Goal: Information Seeking & Learning: Compare options

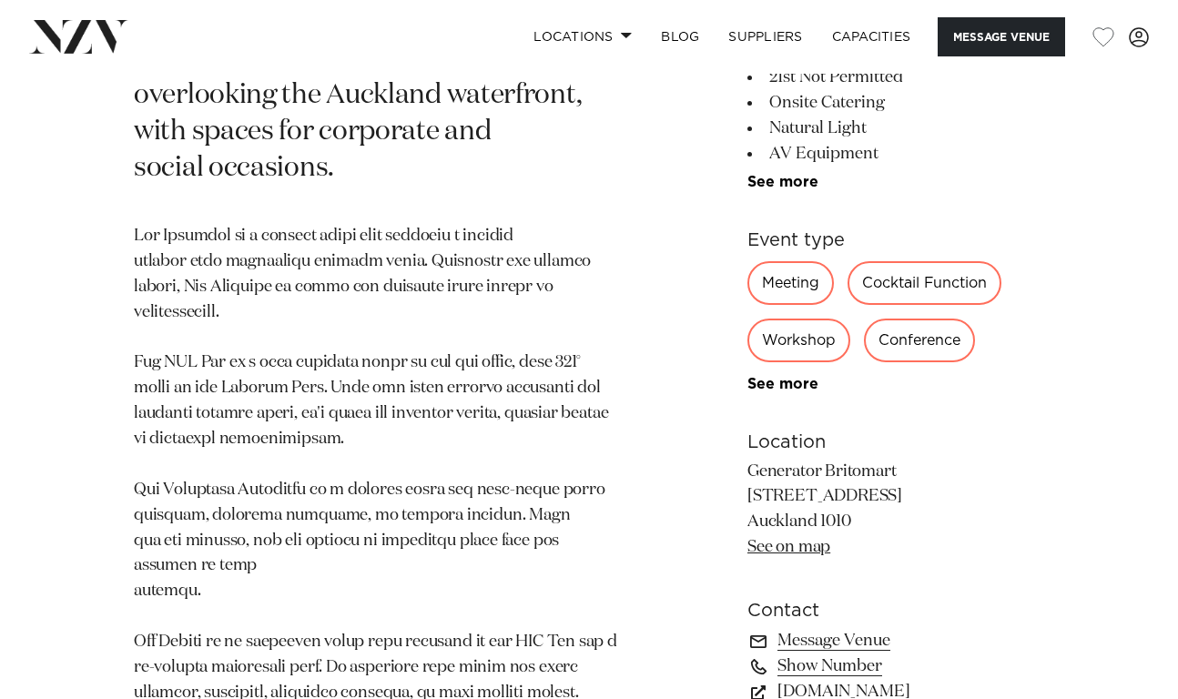
scroll to position [874, 0]
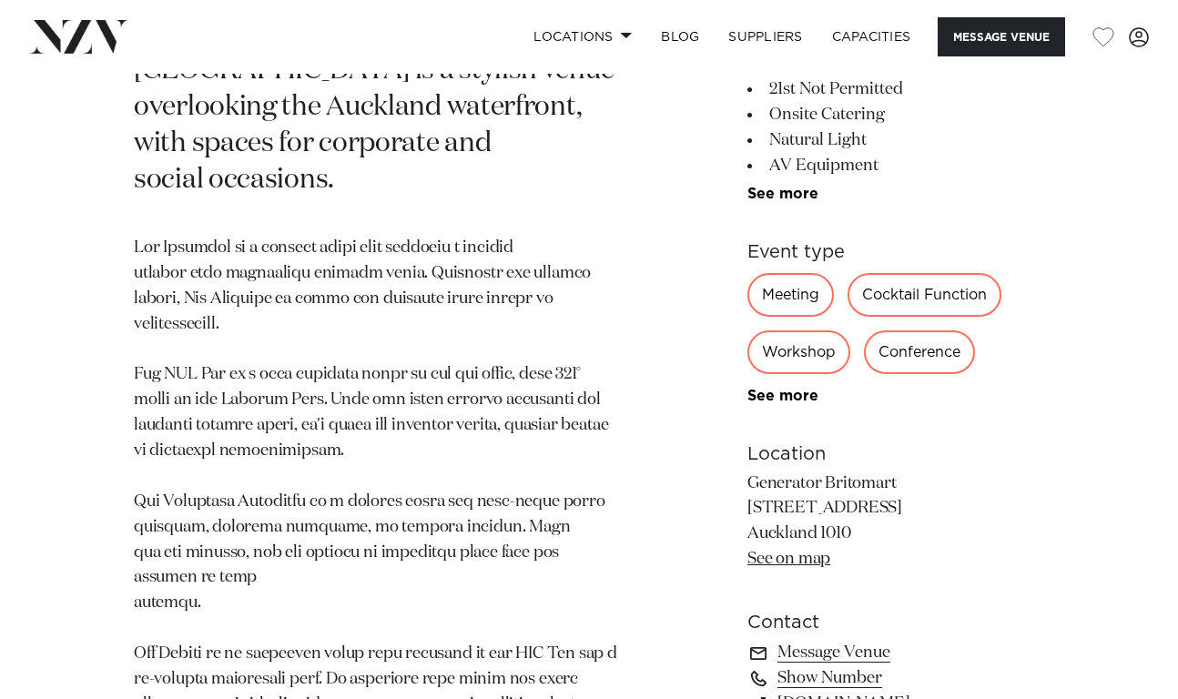
click at [786, 273] on div "Meeting" at bounding box center [791, 295] width 87 height 44
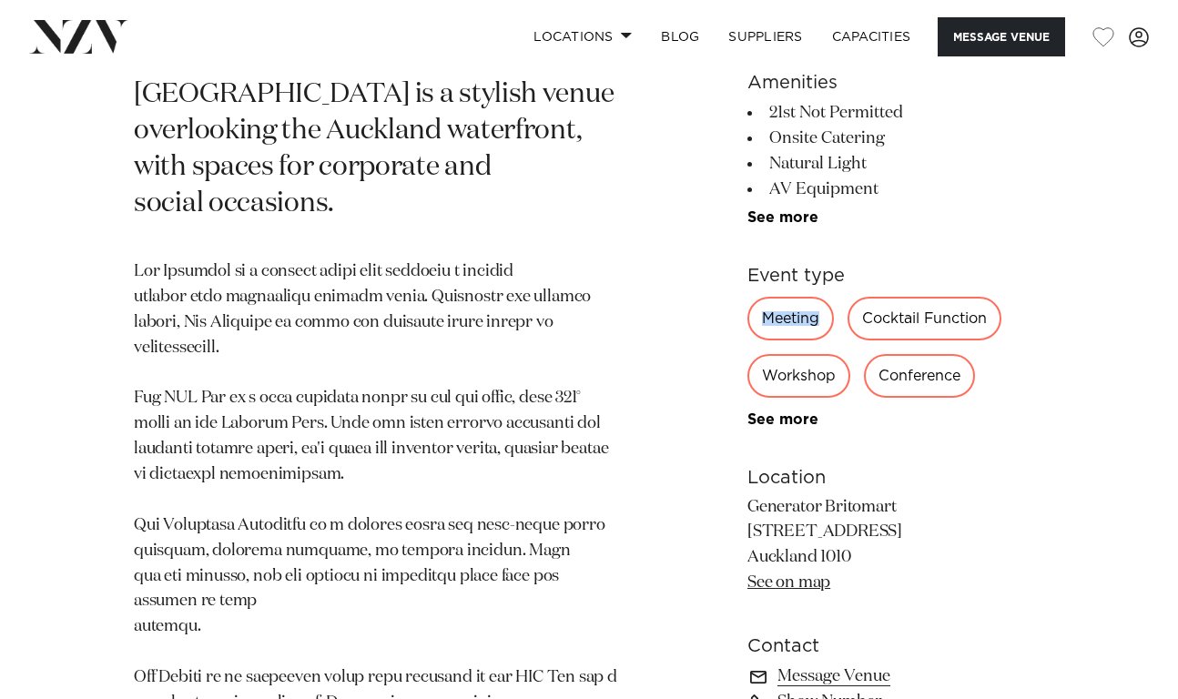
scroll to position [832, 0]
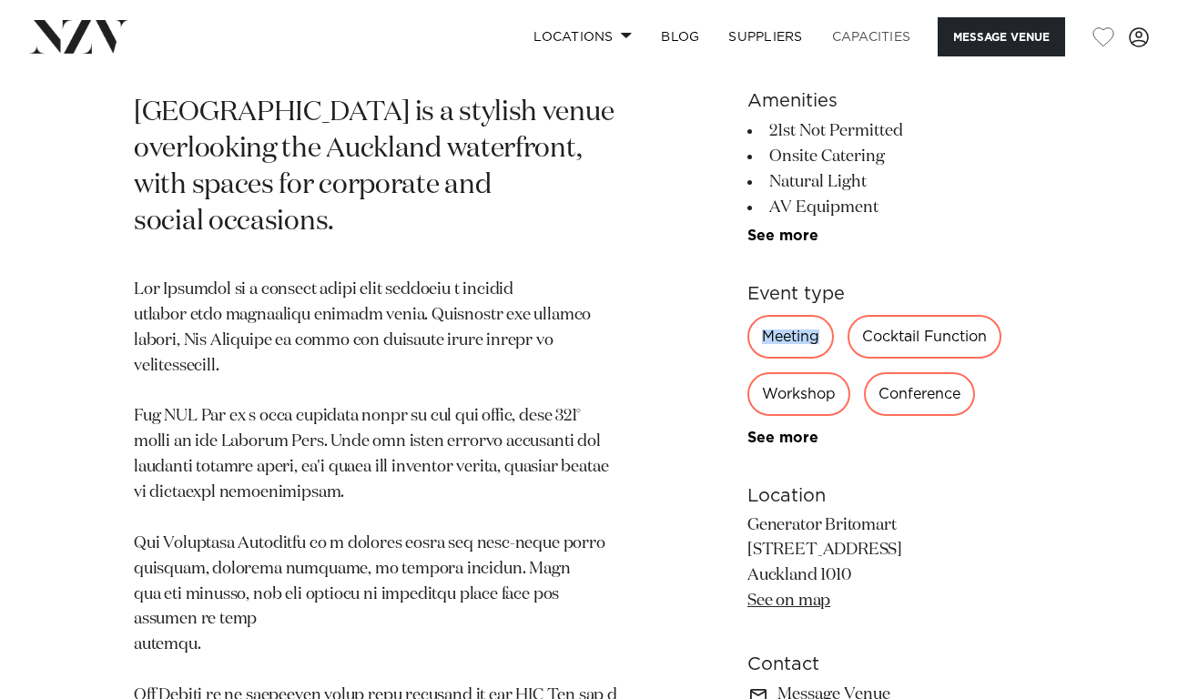
click at [869, 29] on link "Capacities" at bounding box center [872, 36] width 108 height 39
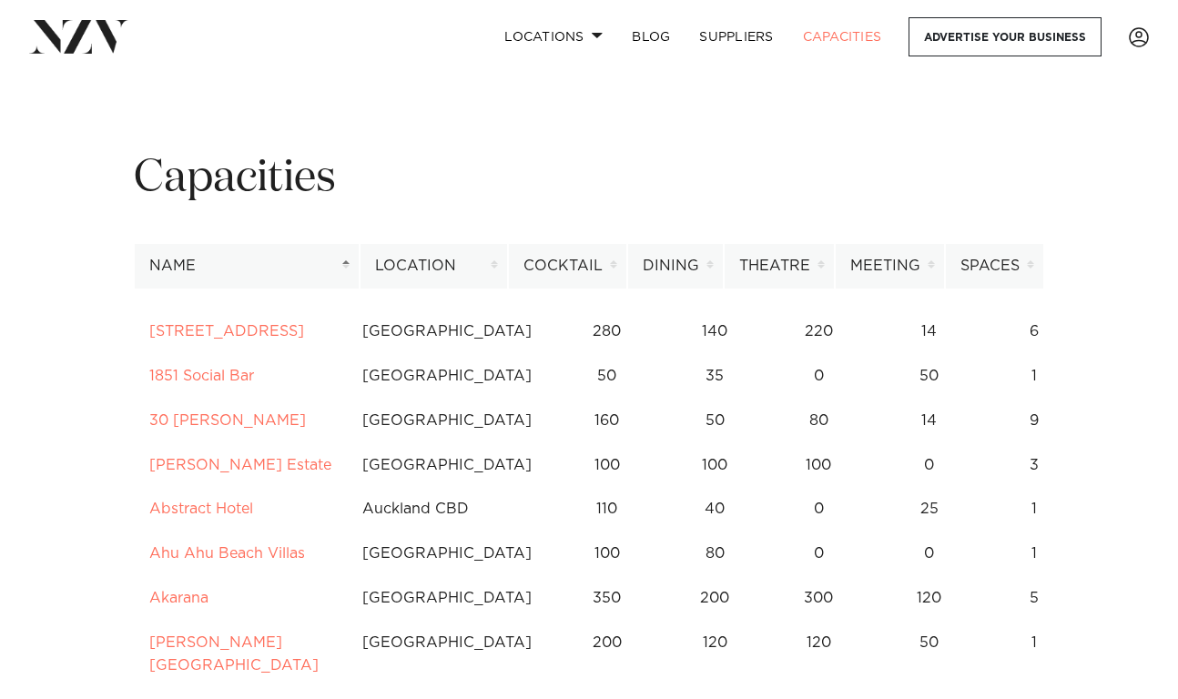
click at [994, 273] on th "Spaces" at bounding box center [994, 266] width 99 height 45
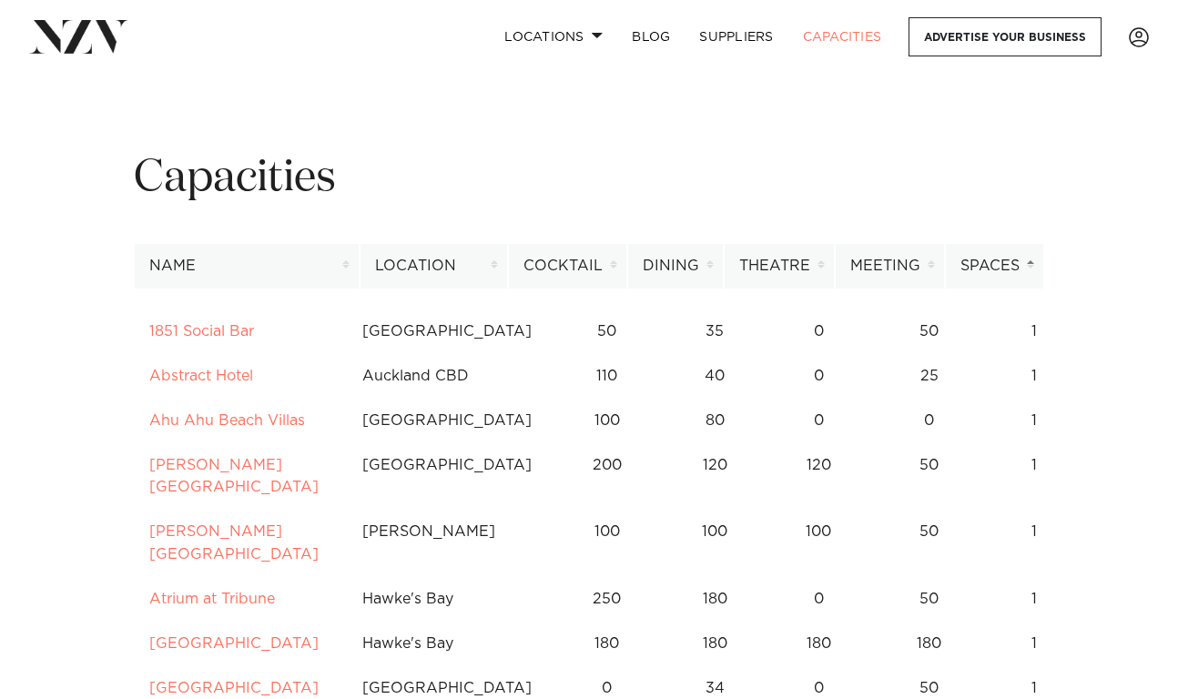
click at [994, 273] on th "Spaces" at bounding box center [994, 266] width 99 height 45
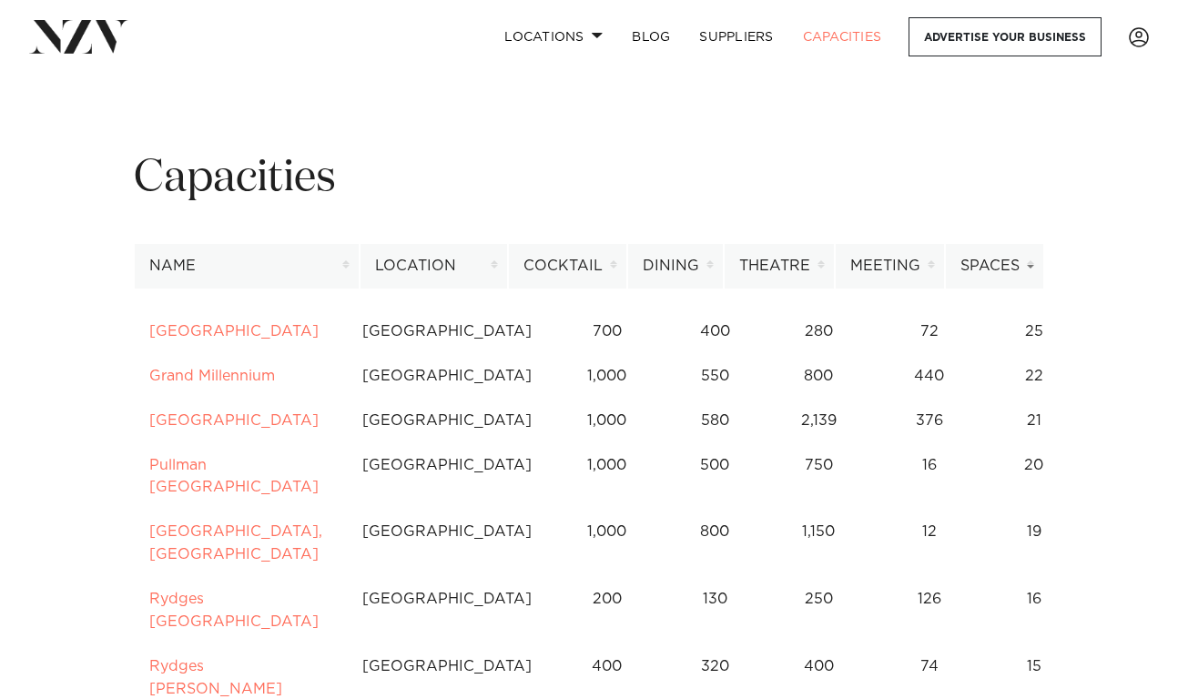
click at [889, 261] on th "Meeting" at bounding box center [890, 266] width 110 height 45
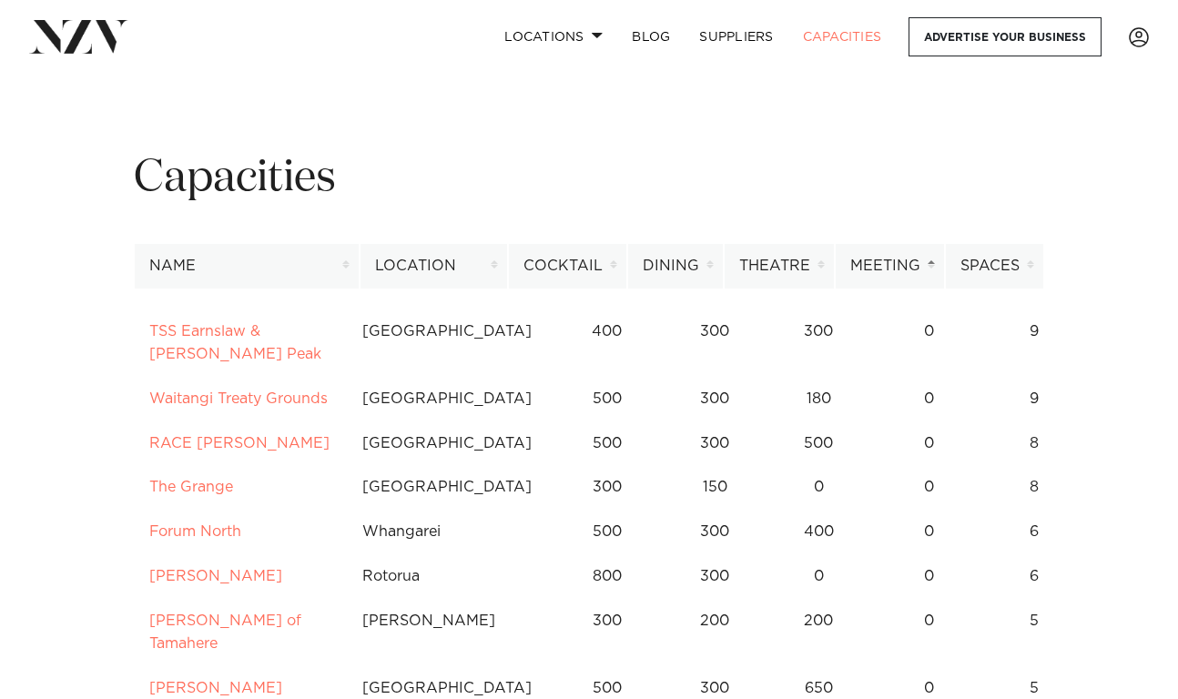
click at [422, 267] on th "Location" at bounding box center [434, 266] width 148 height 45
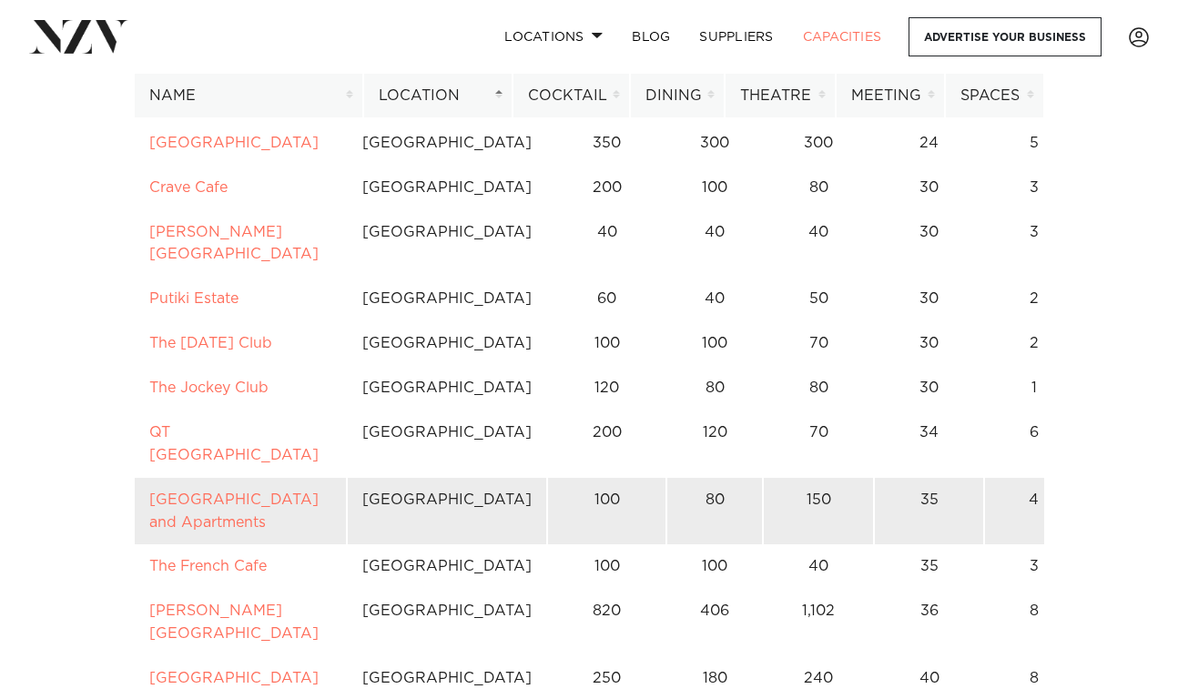
scroll to position [1862, 0]
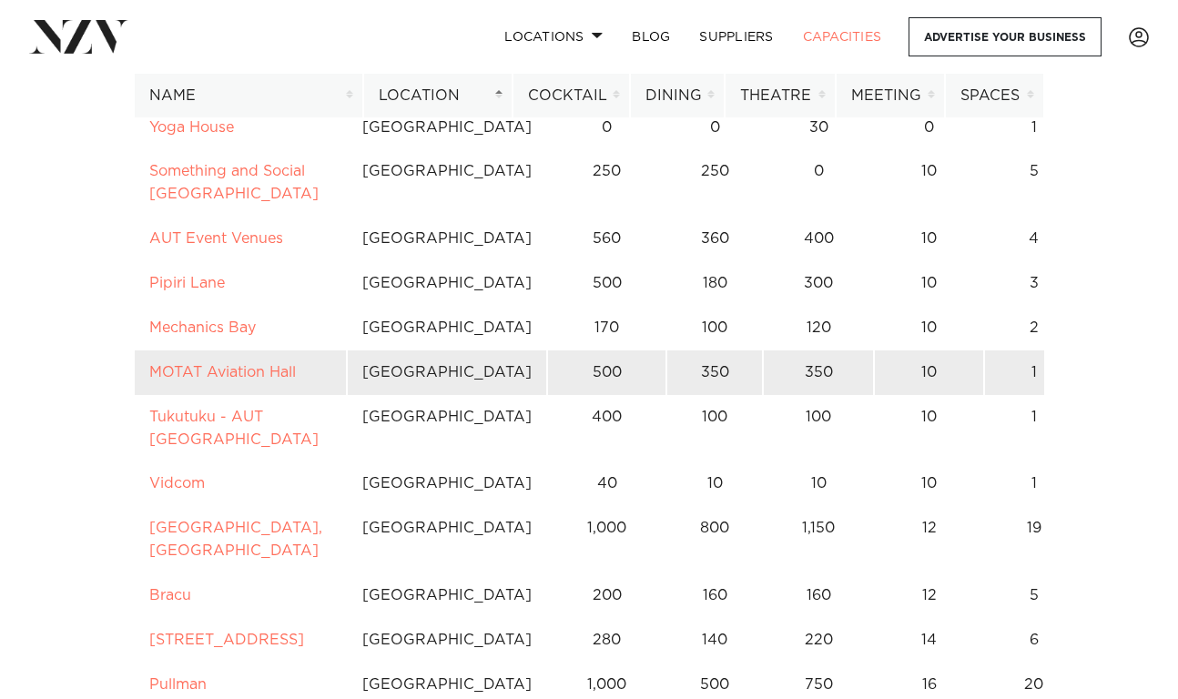
scroll to position [959, 0]
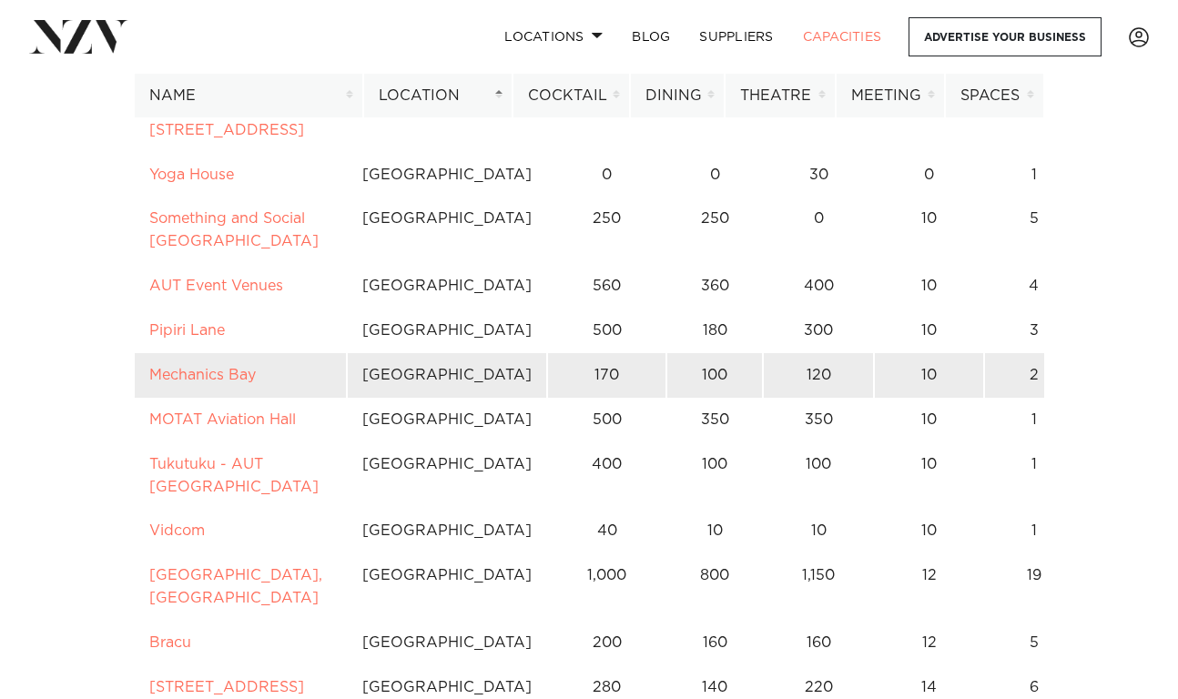
click at [874, 353] on td "10" at bounding box center [929, 375] width 110 height 45
click at [193, 368] on link "Mechanics Bay" at bounding box center [202, 375] width 107 height 15
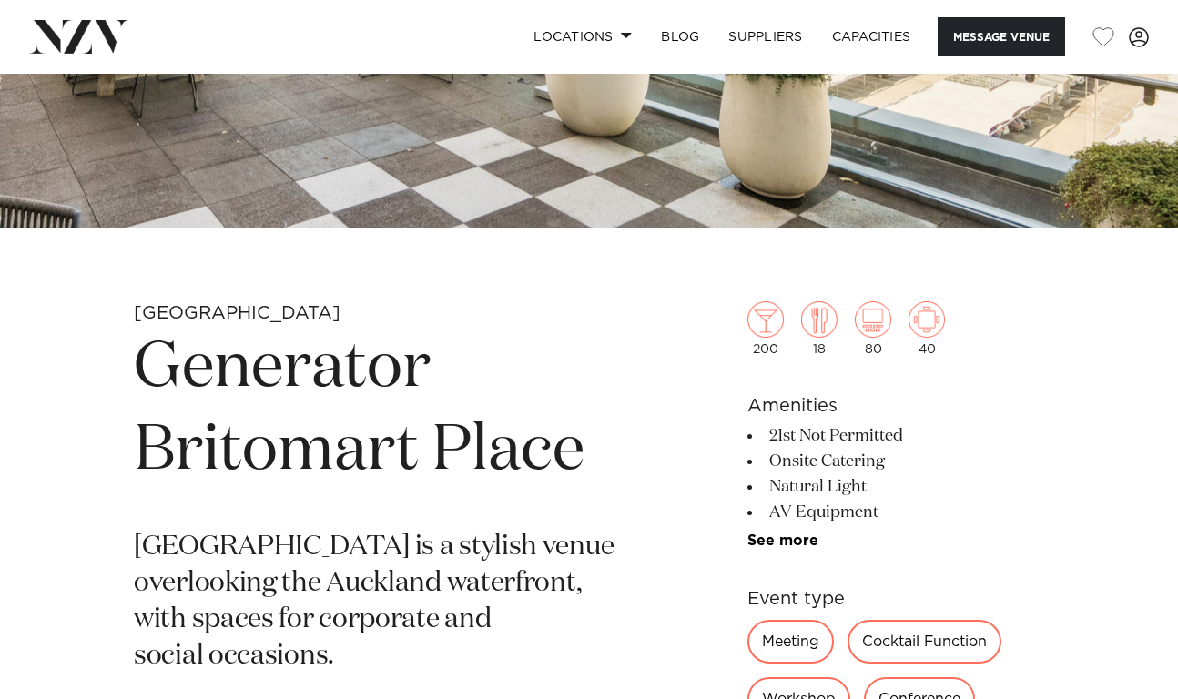
scroll to position [377, 0]
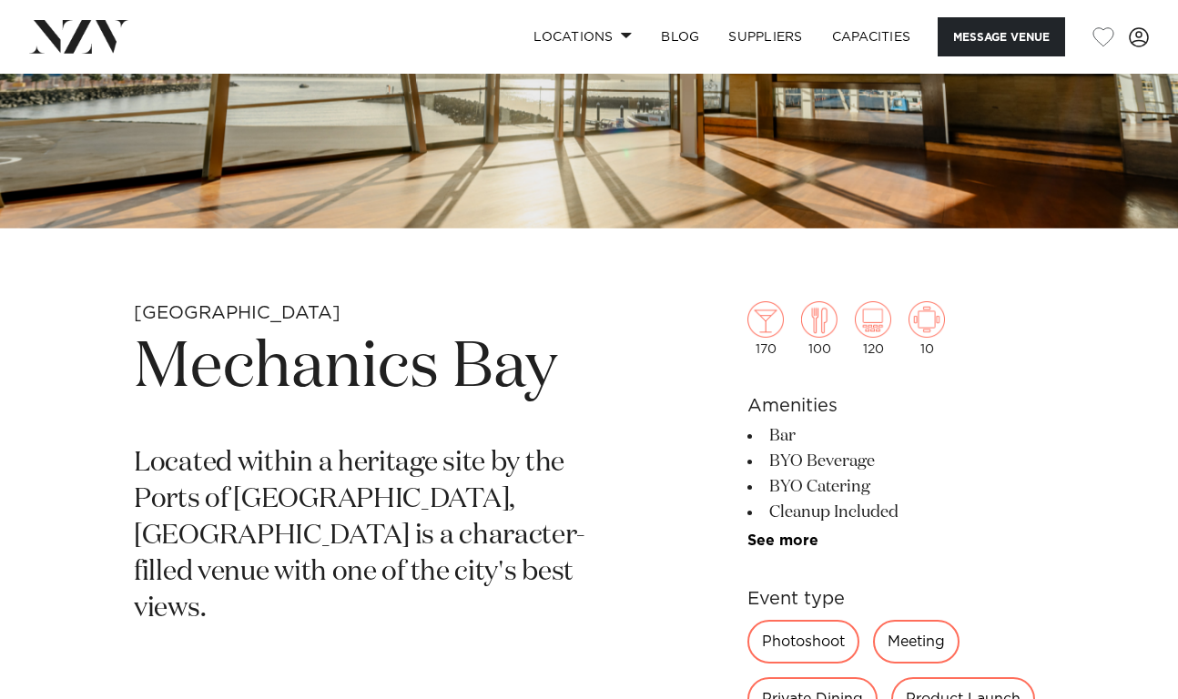
scroll to position [402, 0]
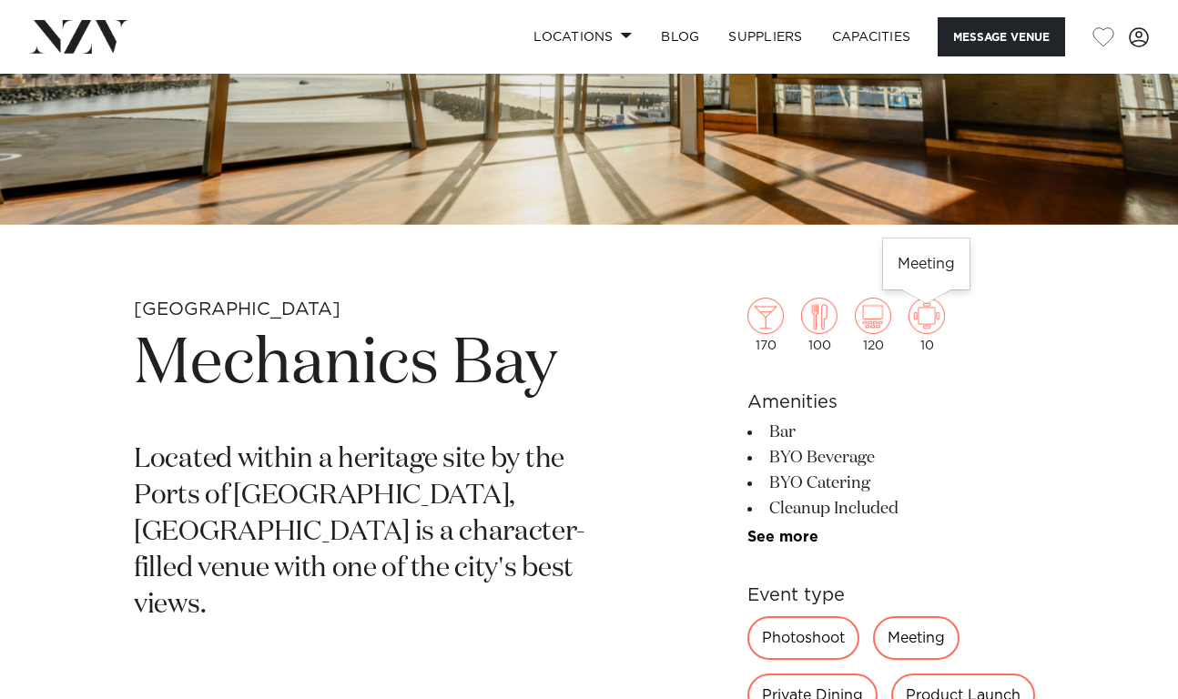
click at [928, 314] on img at bounding box center [927, 316] width 36 height 36
click at [931, 315] on img at bounding box center [927, 316] width 36 height 36
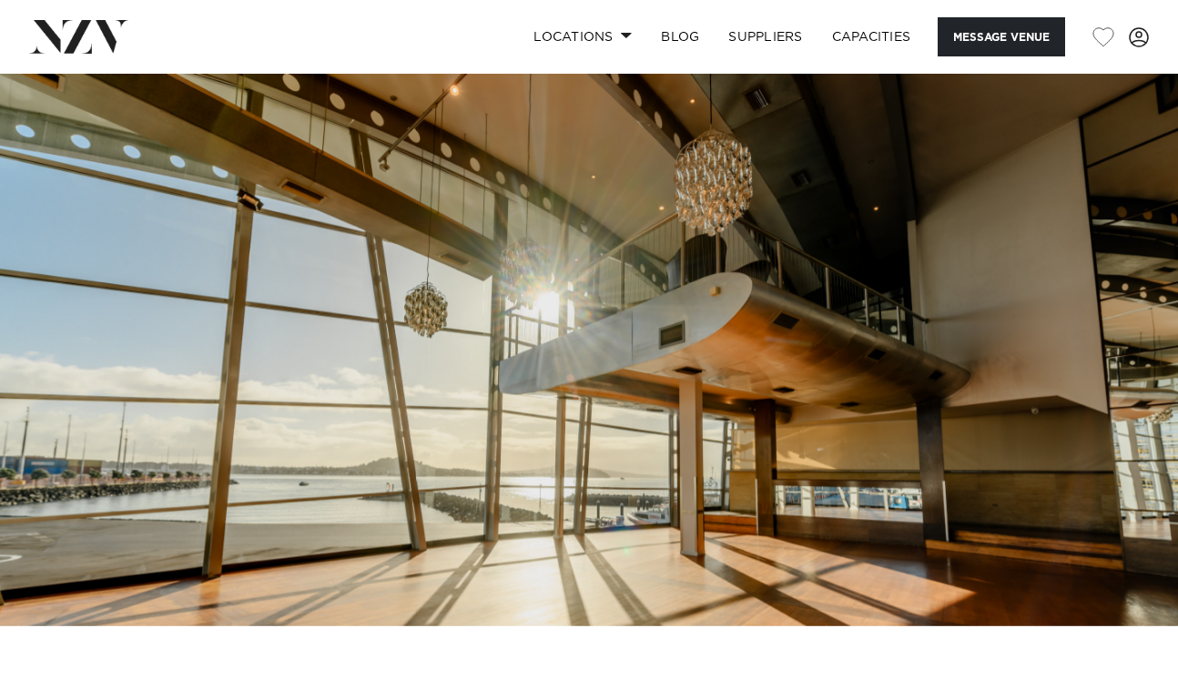
scroll to position [0, 0]
